Goal: Task Accomplishment & Management: Use online tool/utility

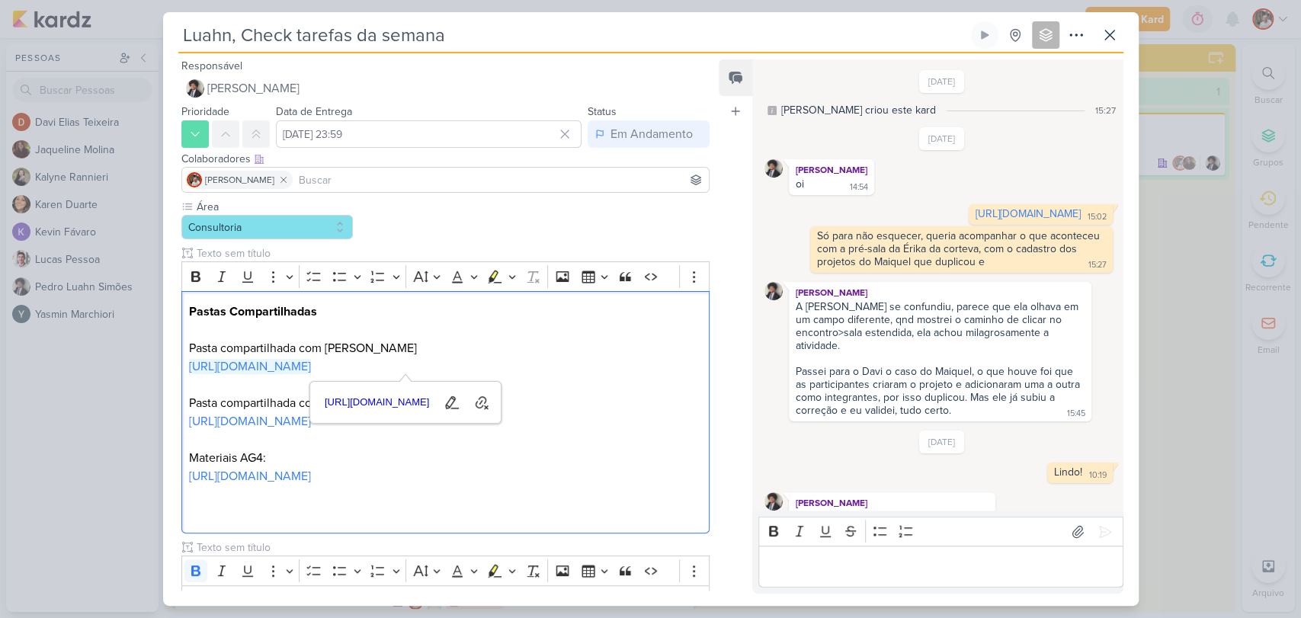
scroll to position [1354, 0]
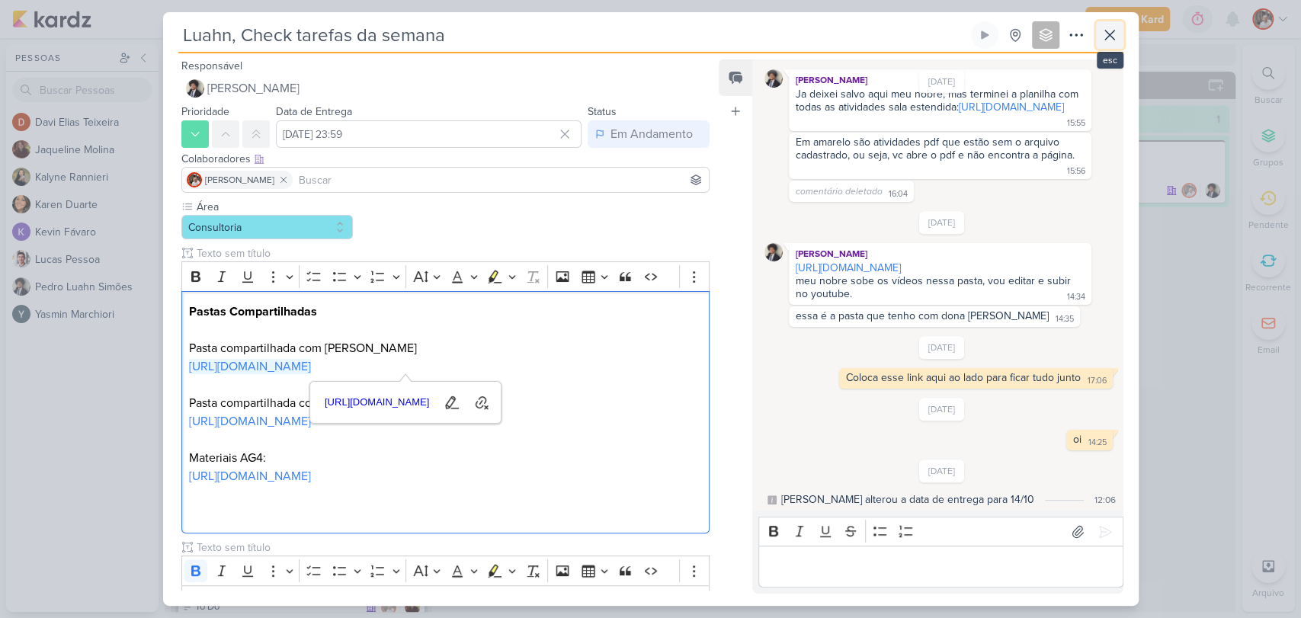
click at [1105, 39] on icon at bounding box center [1109, 34] width 9 height 9
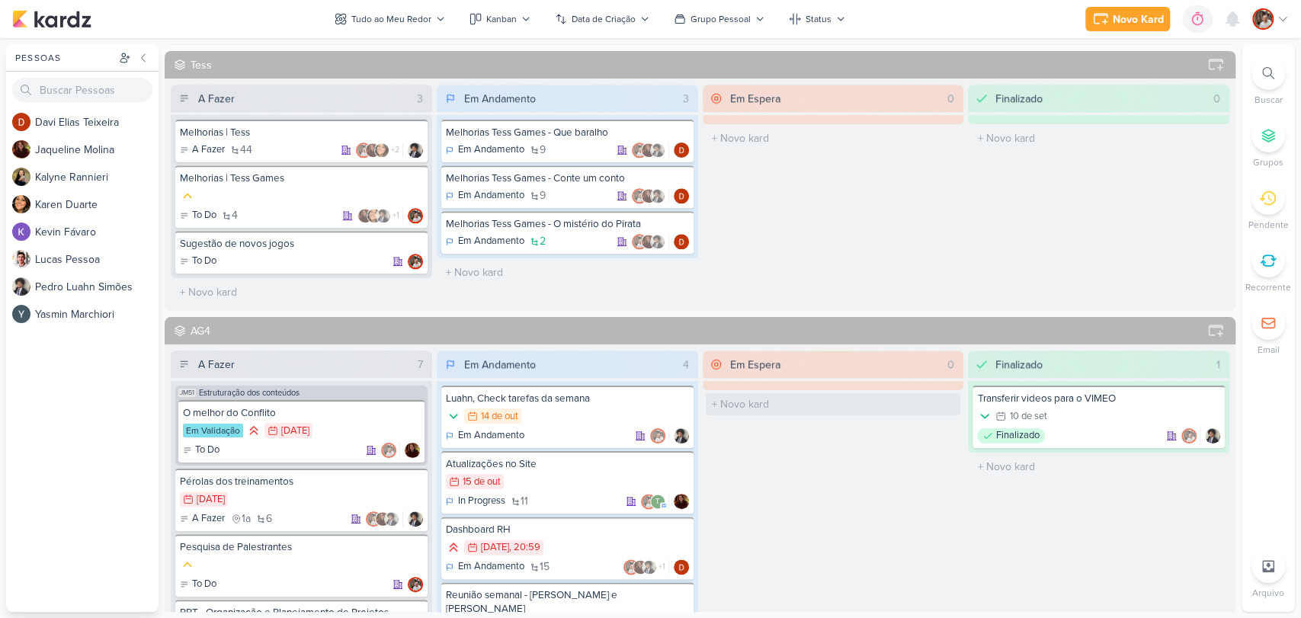
scroll to position [1100, 0]
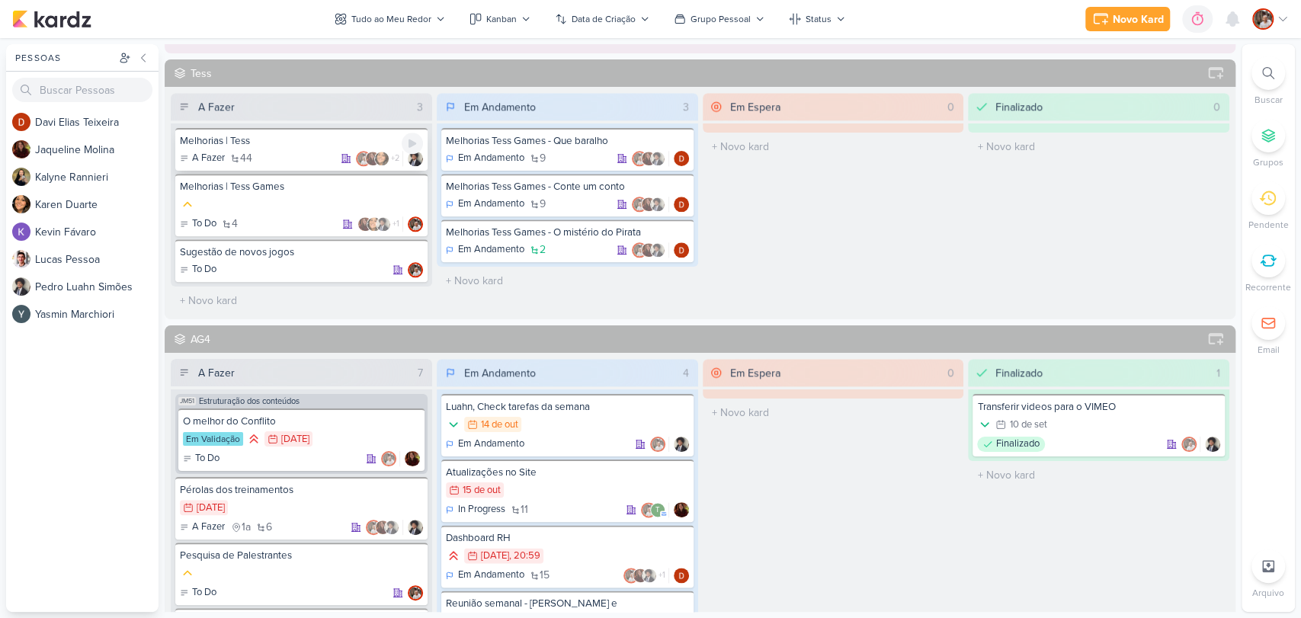
click at [287, 153] on div "A Fazer 44 +2" at bounding box center [301, 158] width 243 height 15
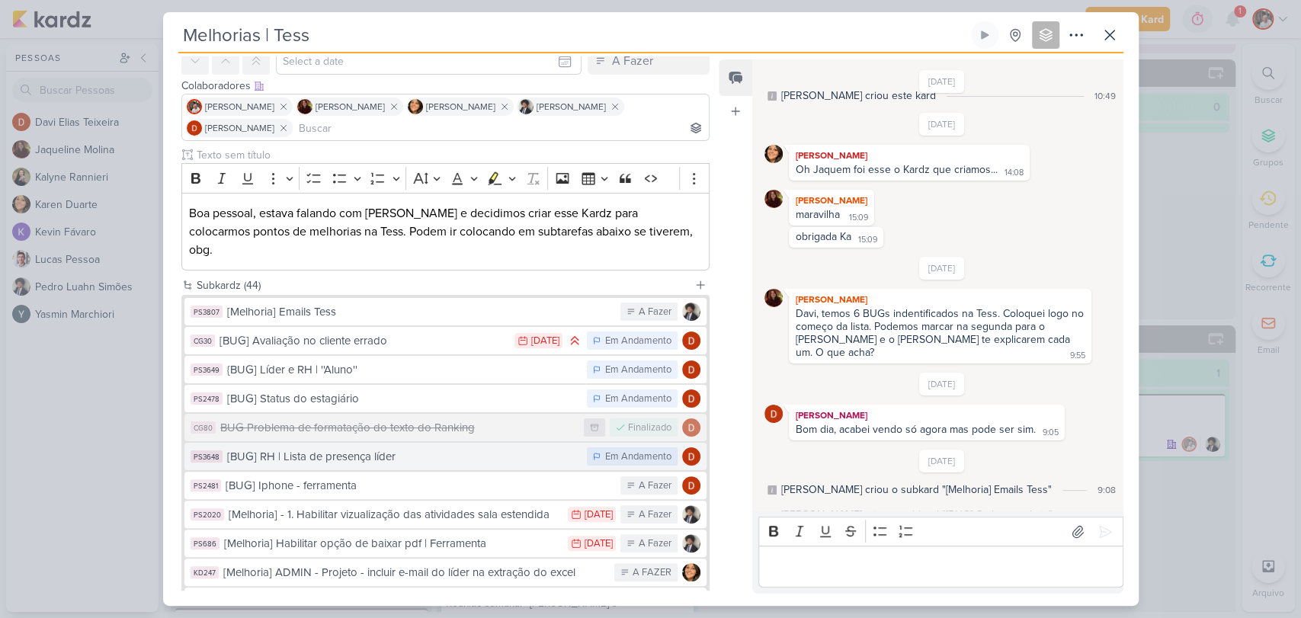
scroll to position [85, 0]
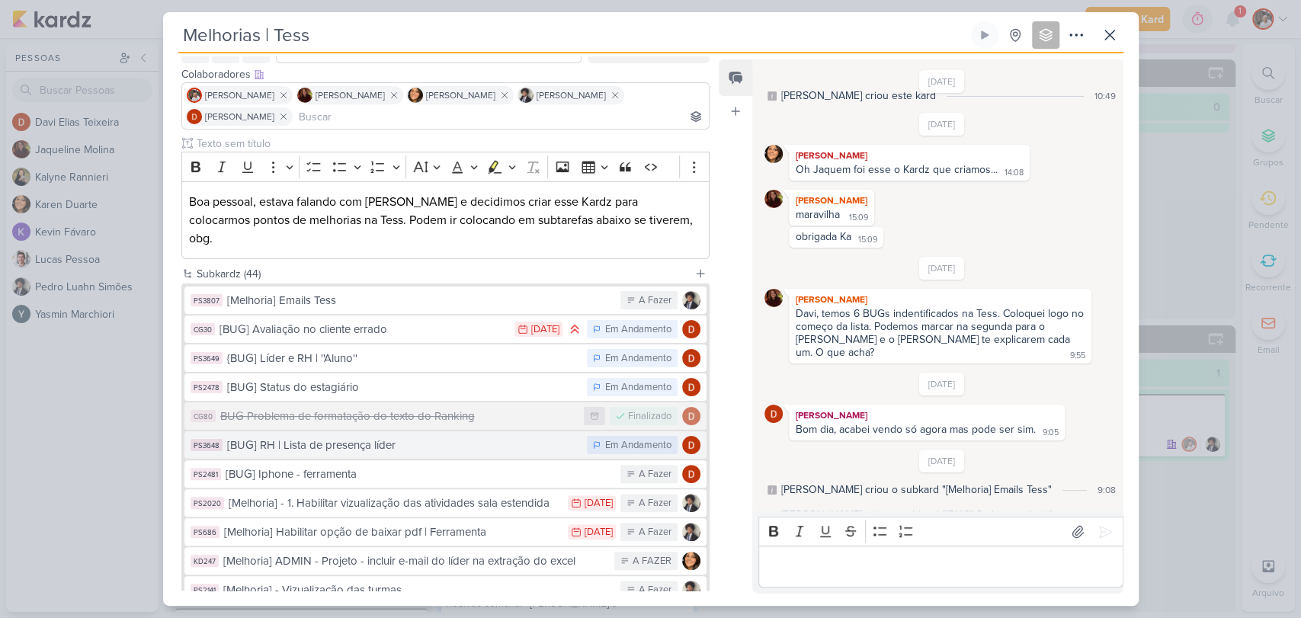
click at [498, 437] on div "[BUG] RH | Lista de presença líder" at bounding box center [403, 446] width 353 height 18
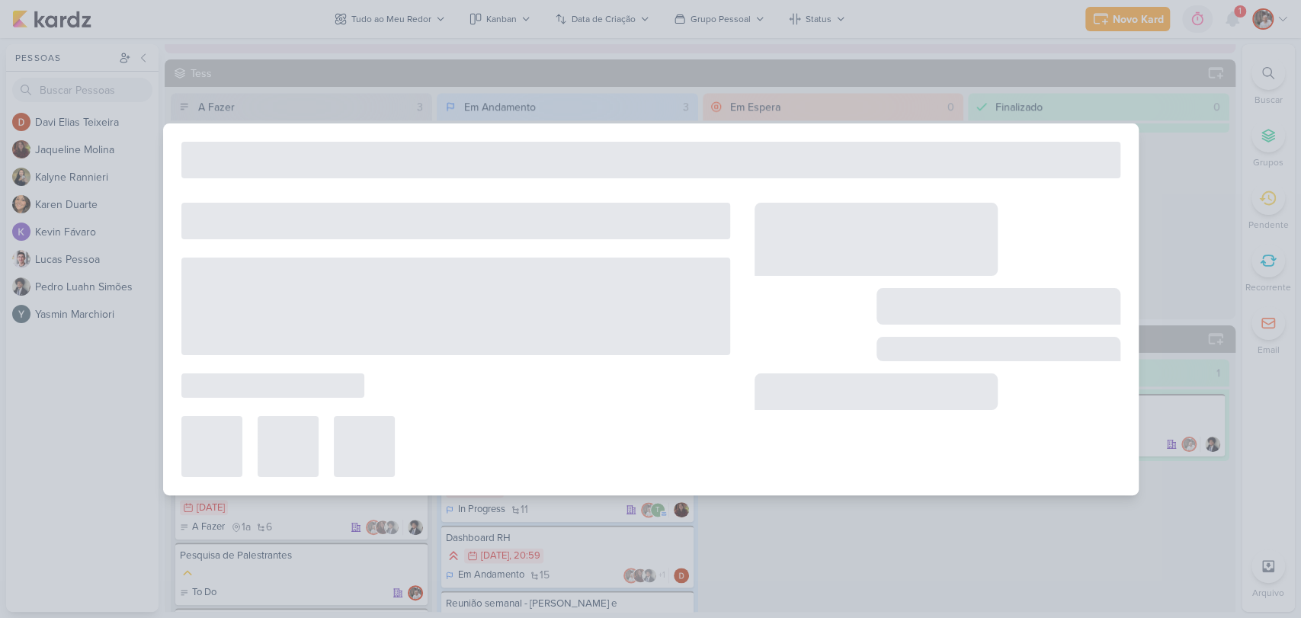
type input "[BUG] RH | Lista de presença líder"
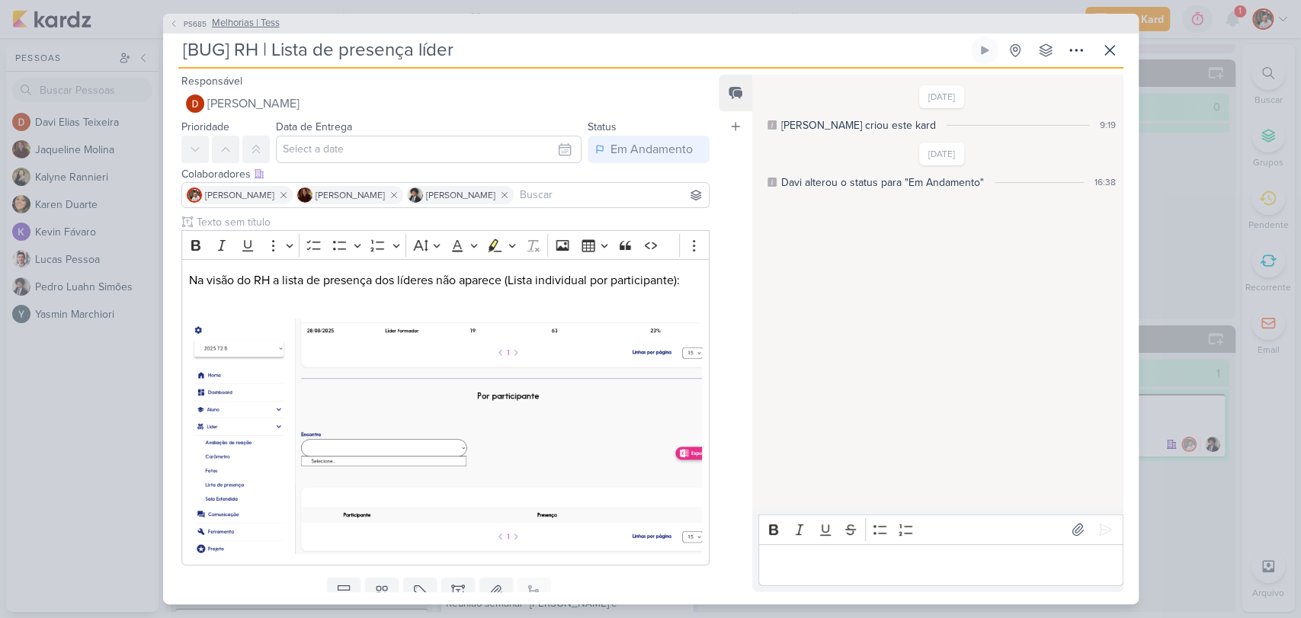
click at [178, 27] on button "PS685 Melhorias | Tess" at bounding box center [224, 23] width 111 height 15
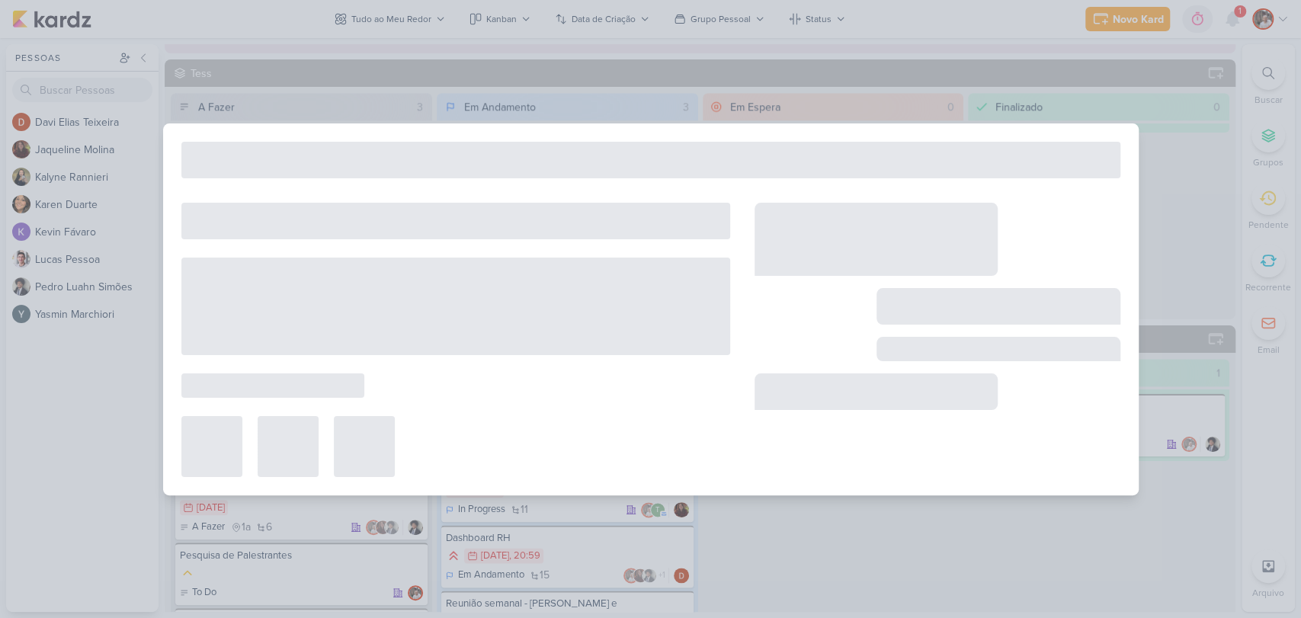
type input "Melhorias | Tess"
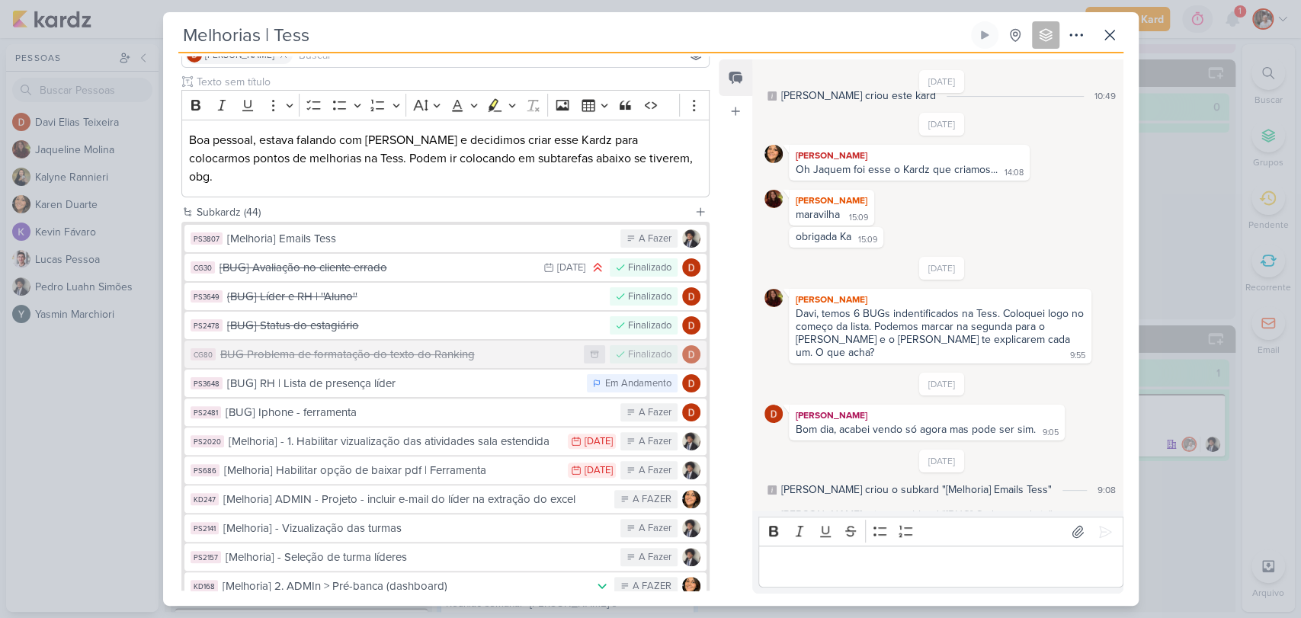
scroll to position [169, 0]
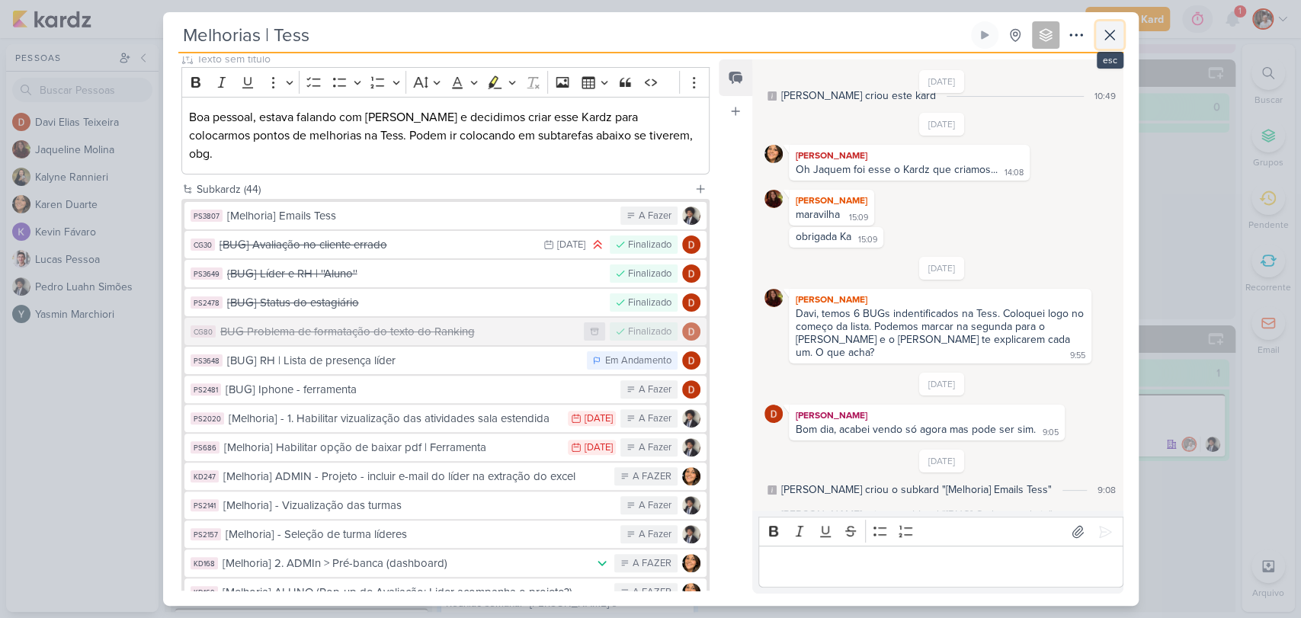
click at [1110, 34] on icon at bounding box center [1109, 34] width 9 height 9
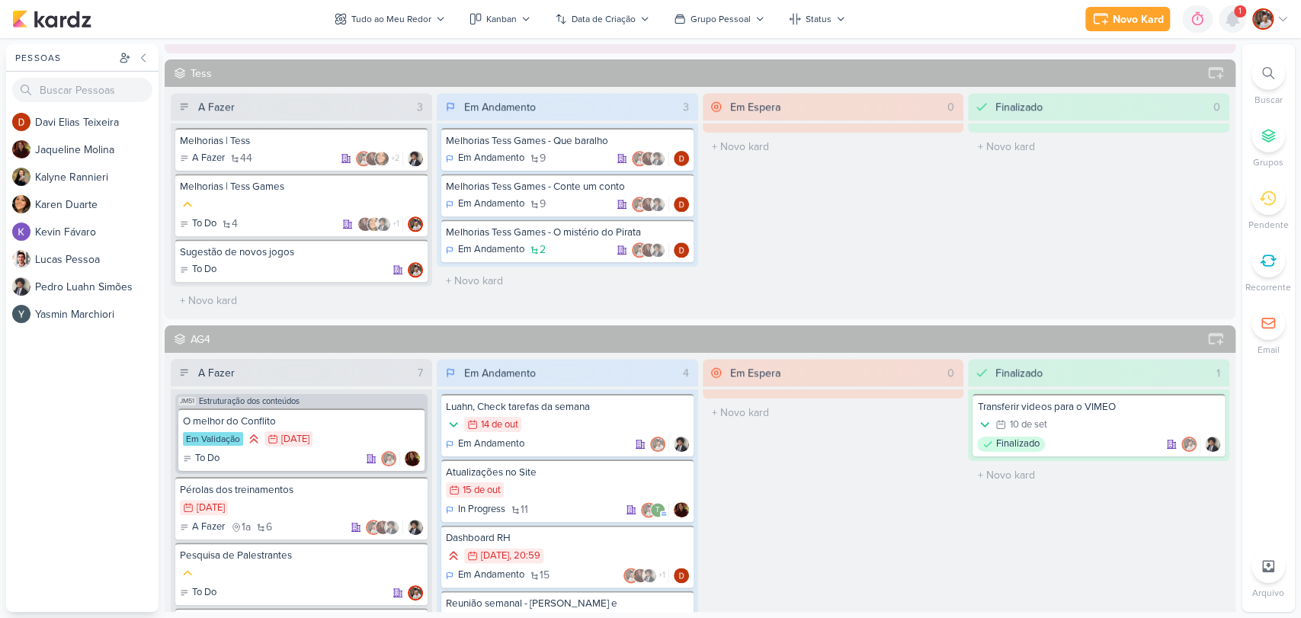
click at [1236, 26] on icon at bounding box center [1232, 19] width 18 height 18
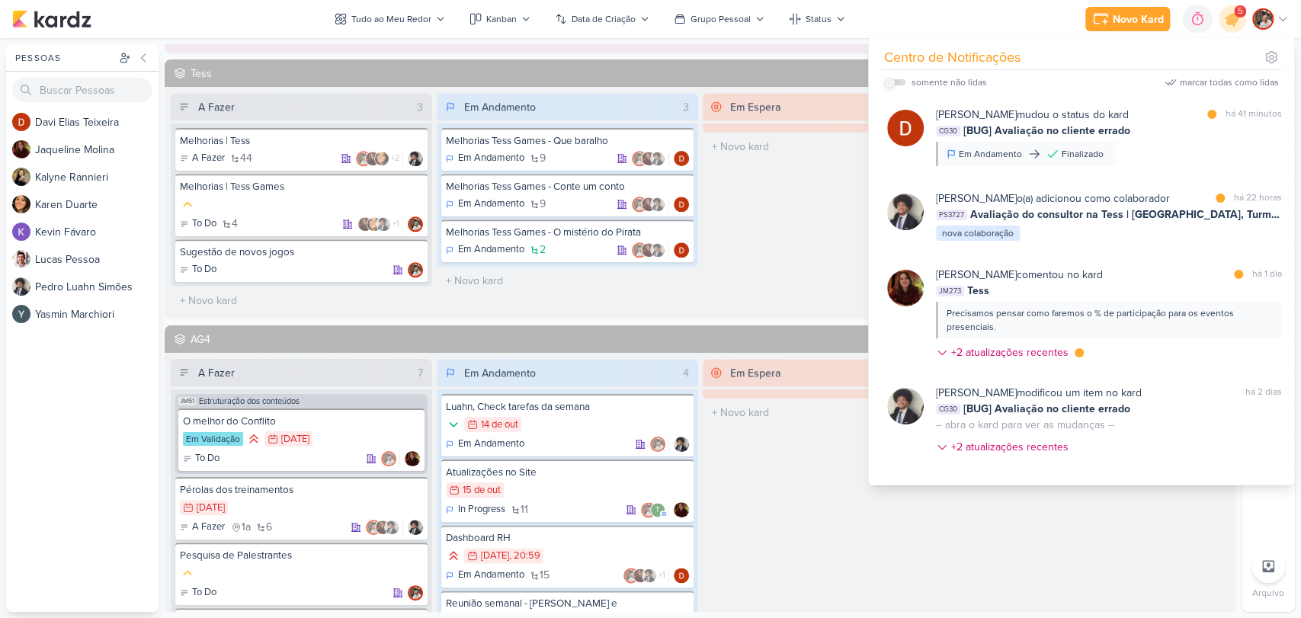
click at [893, 83] on input "checkbox" at bounding box center [889, 82] width 11 height 11
checkbox input "true"
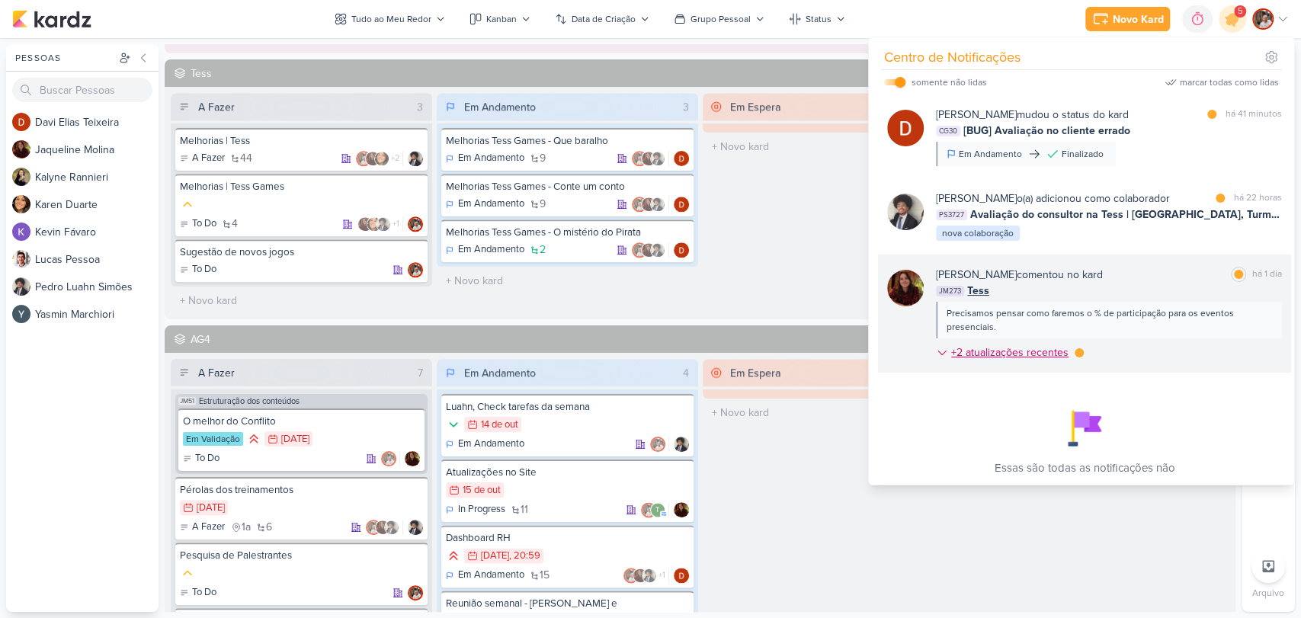
click at [940, 351] on icon at bounding box center [942, 353] width 12 height 12
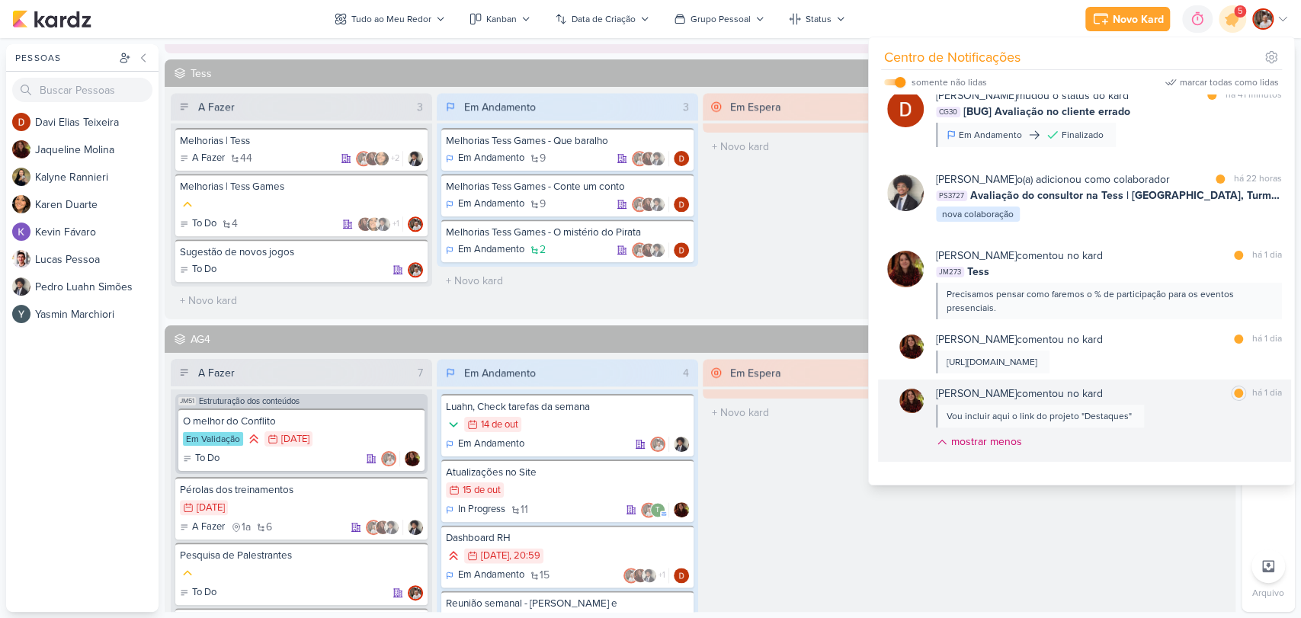
scroll to position [0, 0]
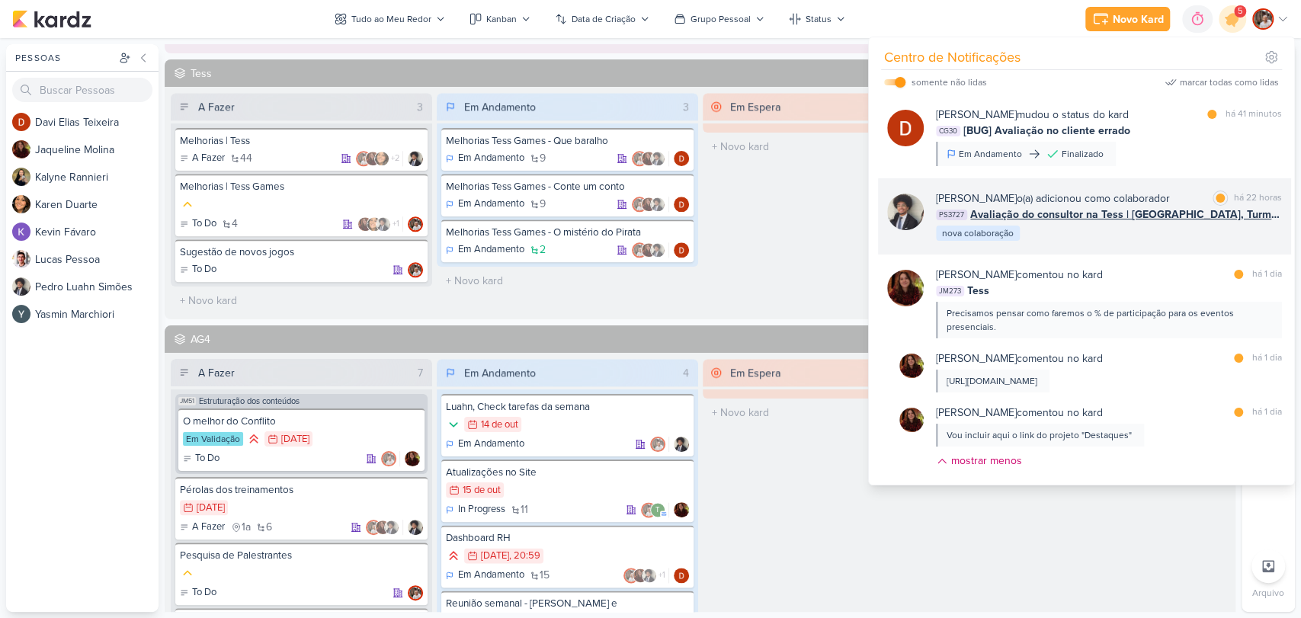
click at [1147, 219] on span "Avaliação do consultor na Tess | [GEOGRAPHIC_DATA], Turma 2 A 2025 | Criativida…" at bounding box center [1126, 215] width 312 height 16
